Goal: Navigation & Orientation: Find specific page/section

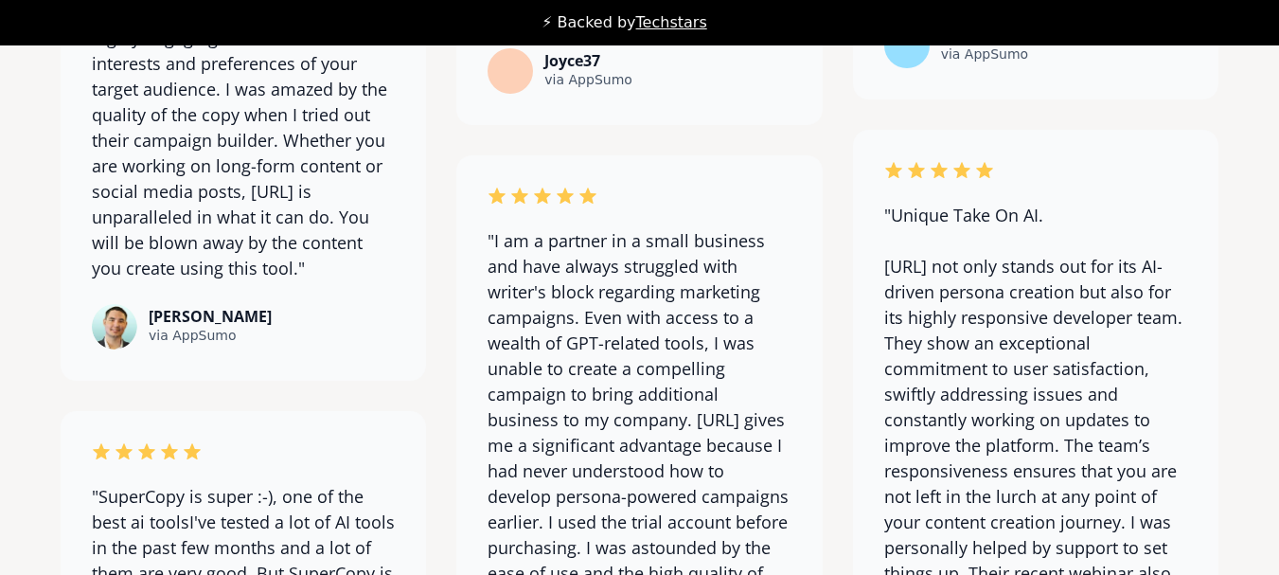
scroll to position [15184, 0]
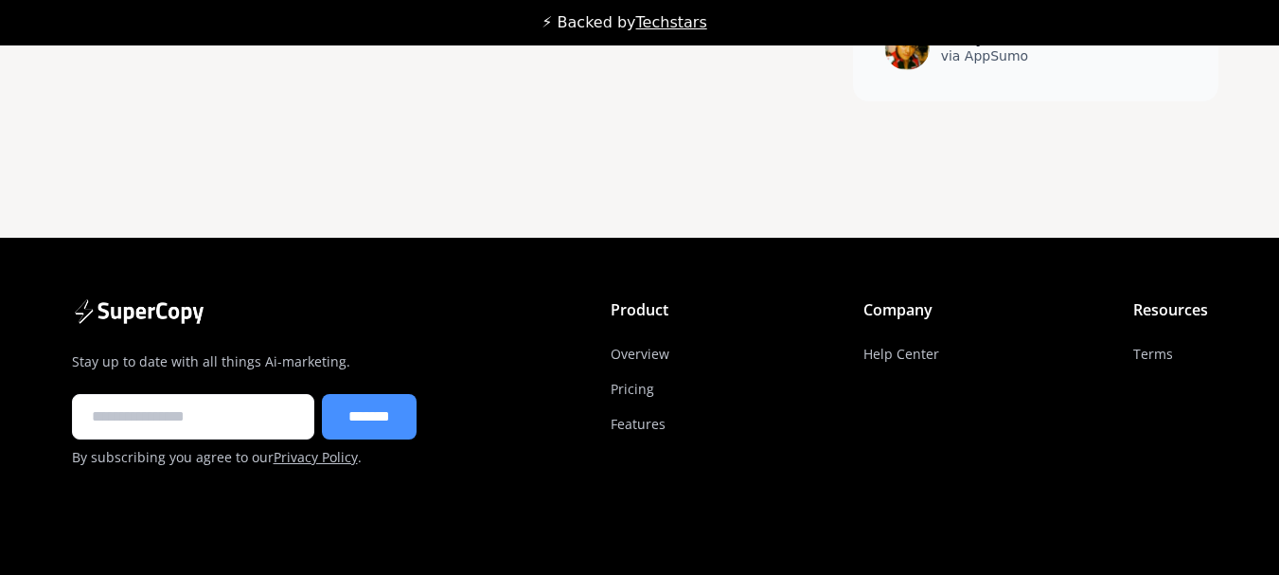
click at [1148, 336] on link "Terms" at bounding box center [1153, 353] width 40 height 35
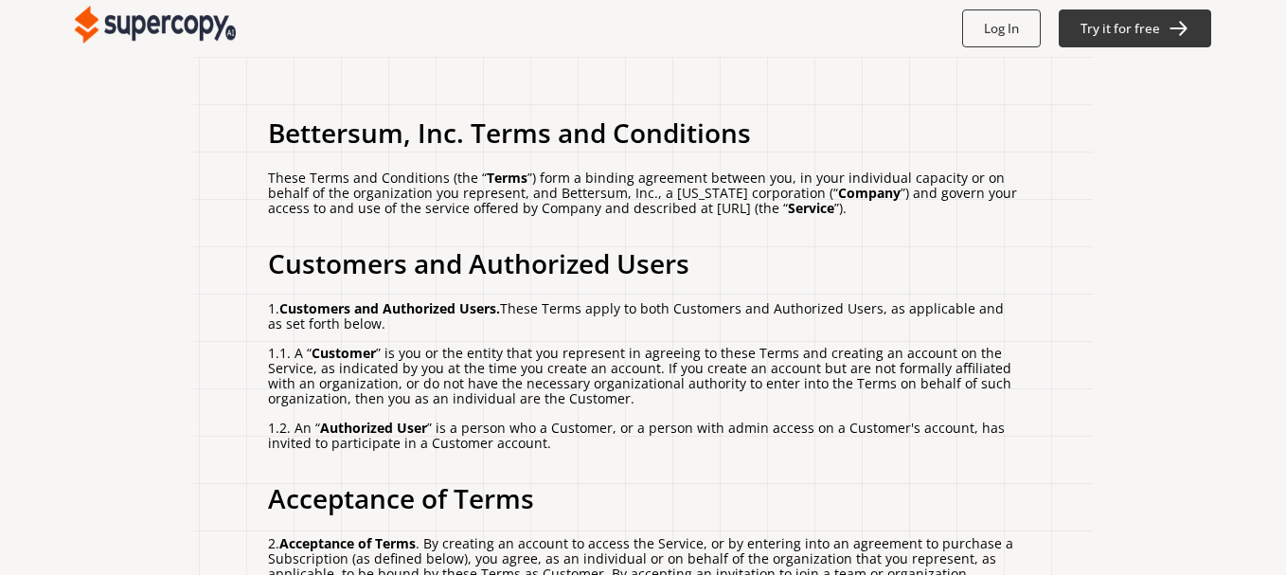
scroll to position [4762, 0]
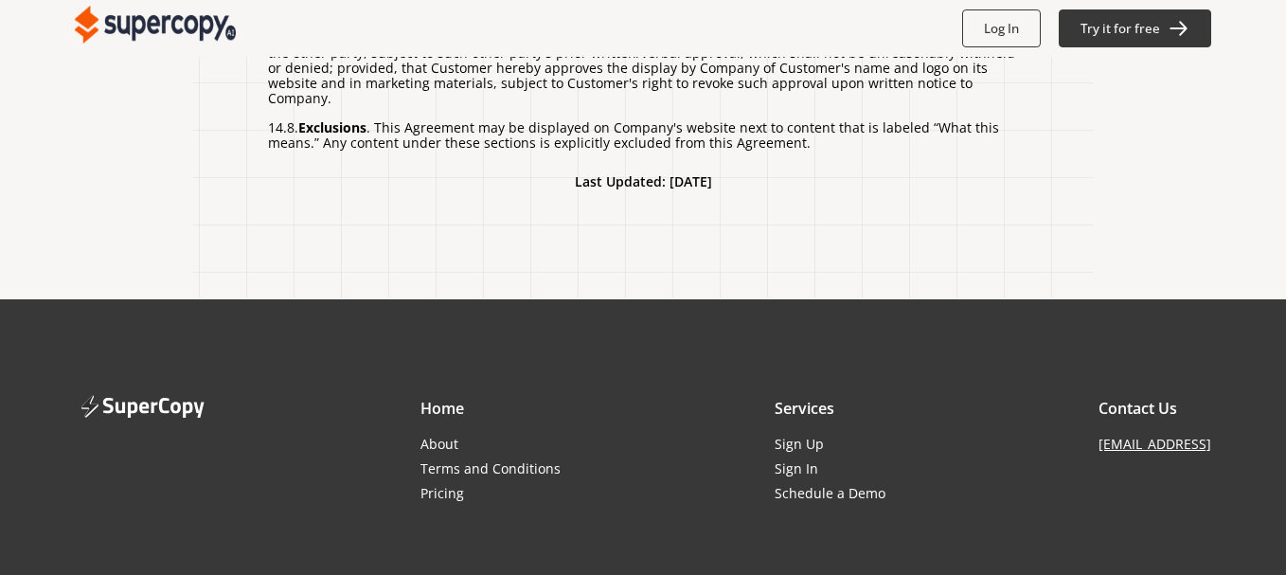
drag, startPoint x: 1065, startPoint y: 325, endPoint x: 1211, endPoint y: 328, distance: 145.8
click at [1211, 328] on footer "Home About Terms and Conditions Pricing Services Sign Up Sign In Schedule a Dem…" at bounding box center [643, 497] width 1286 height 398
copy link "[EMAIL_ADDRESS]"
